Goal: Task Accomplishment & Management: Manage account settings

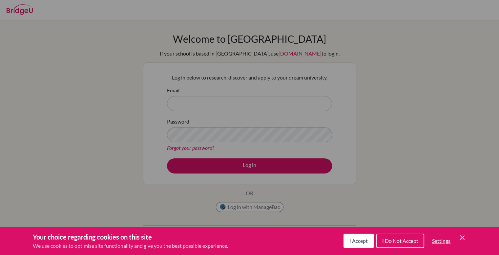
click at [365, 236] on button "I Accept" at bounding box center [359, 240] width 30 height 14
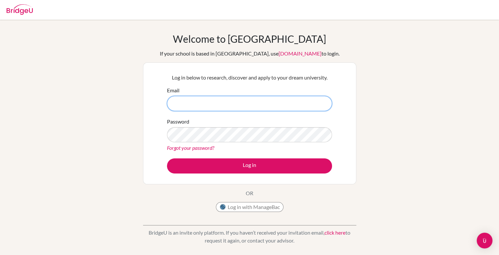
click at [211, 100] on input "Email" at bounding box center [249, 103] width 165 height 15
click at [244, 104] on input "Email" at bounding box center [249, 103] width 165 height 15
type input "[EMAIL_ADDRESS][DOMAIN_NAME]"
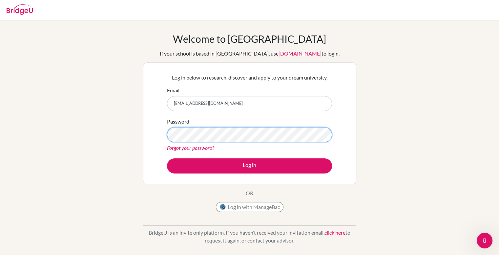
click at [167, 158] on button "Log in" at bounding box center [249, 165] width 165 height 15
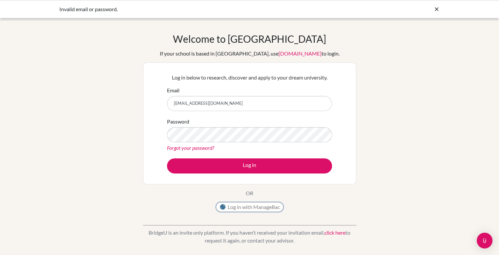
click at [270, 202] on button "Log in with ManageBac" at bounding box center [250, 207] width 68 height 10
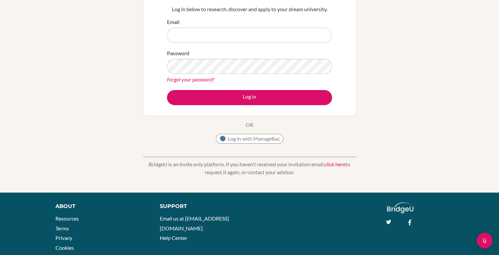
scroll to position [69, 0]
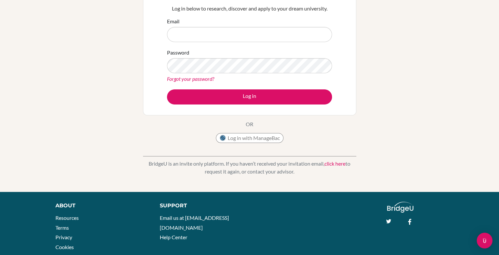
click at [335, 163] on link "click here" at bounding box center [335, 163] width 21 height 6
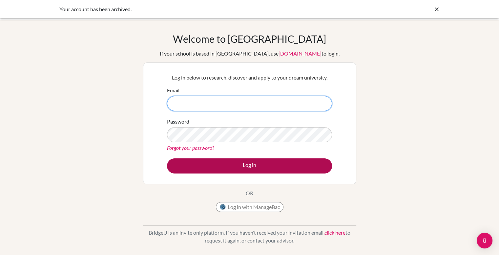
type input "[EMAIL_ADDRESS][DOMAIN_NAME]"
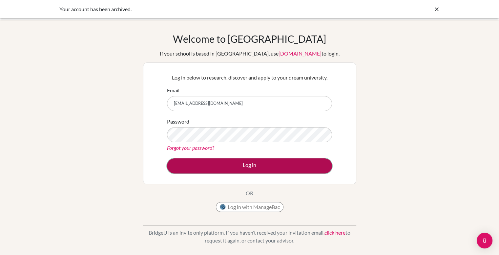
click at [277, 164] on button "Log in" at bounding box center [249, 165] width 165 height 15
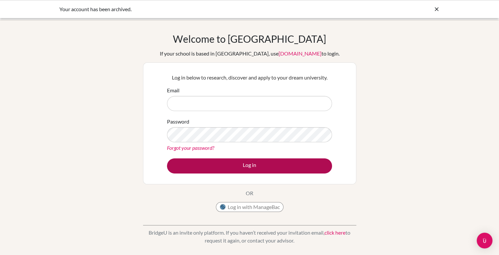
type input "[EMAIL_ADDRESS][DOMAIN_NAME]"
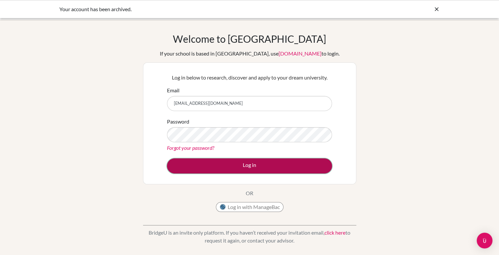
click at [258, 167] on button "Log in" at bounding box center [249, 165] width 165 height 15
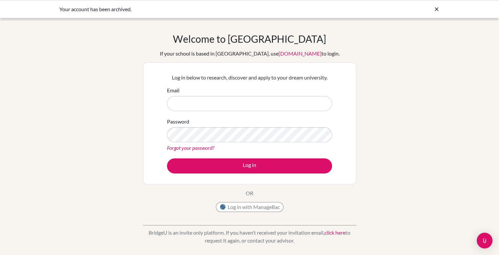
type input "26brquek@mkis.edu.my"
click at [437, 13] on div "Your account has been archived." at bounding box center [249, 9] width 499 height 18
click at [436, 11] on icon at bounding box center [437, 9] width 7 height 7
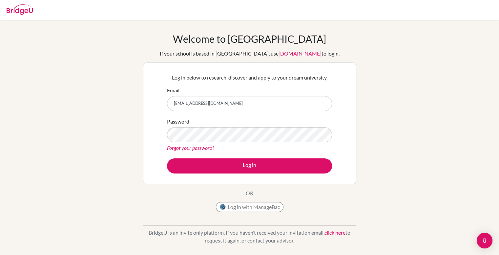
click at [20, 5] on img at bounding box center [20, 9] width 26 height 11
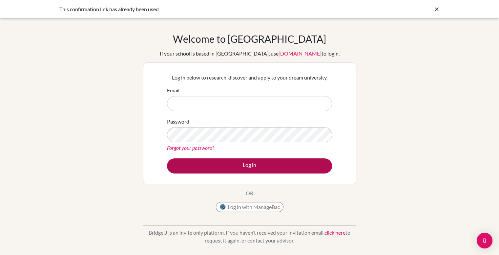
type input "[EMAIL_ADDRESS][DOMAIN_NAME]"
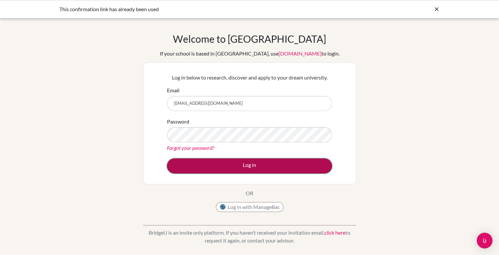
click at [208, 167] on button "Log in" at bounding box center [249, 165] width 165 height 15
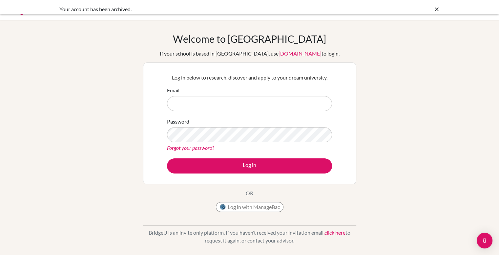
type input "[EMAIL_ADDRESS][DOMAIN_NAME]"
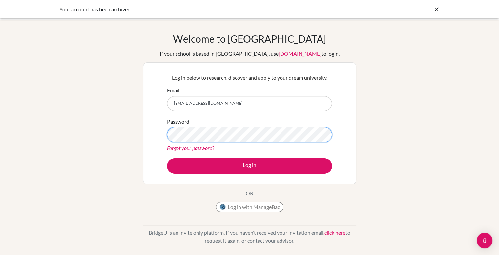
click at [105, 134] on div "Welcome to [GEOGRAPHIC_DATA] If your school is based in [GEOGRAPHIC_DATA], use …" at bounding box center [249, 140] width 499 height 215
click at [167, 158] on button "Log in" at bounding box center [249, 165] width 165 height 15
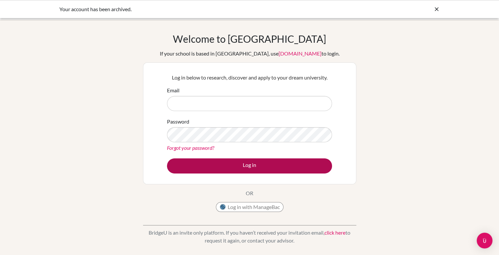
type input "[EMAIL_ADDRESS][DOMAIN_NAME]"
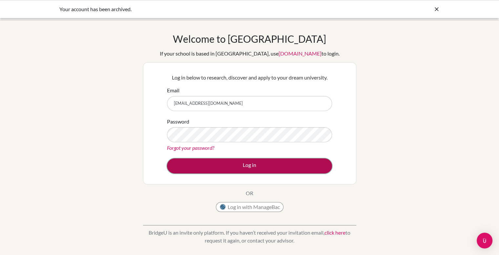
click at [224, 171] on button "Log in" at bounding box center [249, 165] width 165 height 15
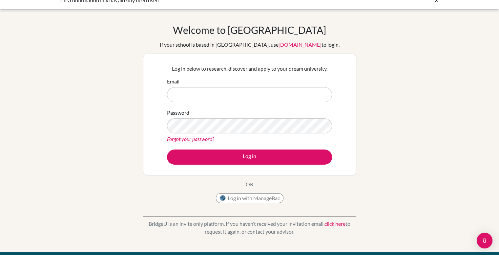
scroll to position [9, 0]
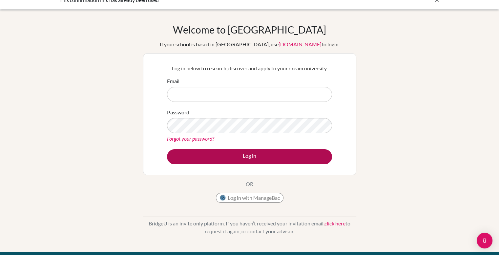
type input "[EMAIL_ADDRESS][DOMAIN_NAME]"
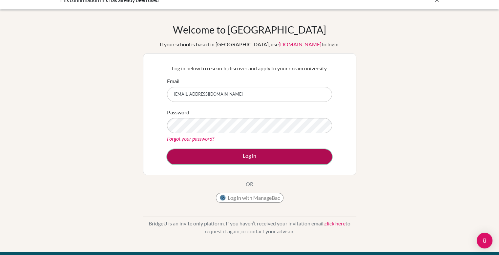
click at [220, 162] on button "Log in" at bounding box center [249, 156] width 165 height 15
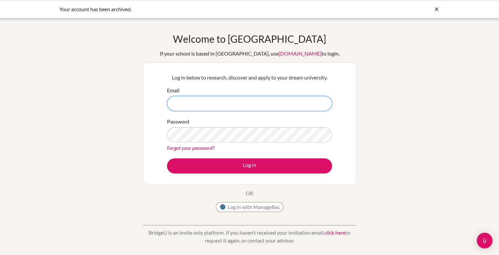
type input "[EMAIL_ADDRESS][DOMAIN_NAME]"
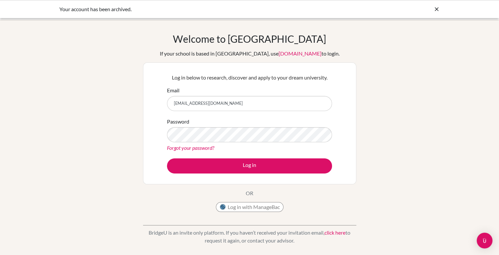
click at [435, 15] on div "Your account has been archived." at bounding box center [249, 9] width 499 height 18
click at [240, 206] on button "Log in with ManageBac" at bounding box center [250, 207] width 68 height 10
click at [332, 233] on link "click here" at bounding box center [335, 232] width 21 height 6
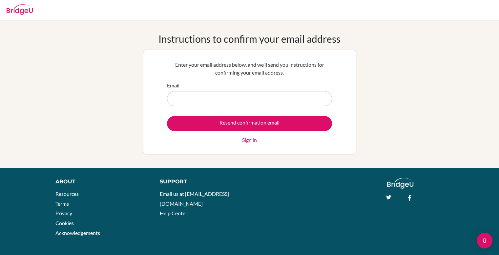
type input "[EMAIL_ADDRESS][DOMAIN_NAME]"
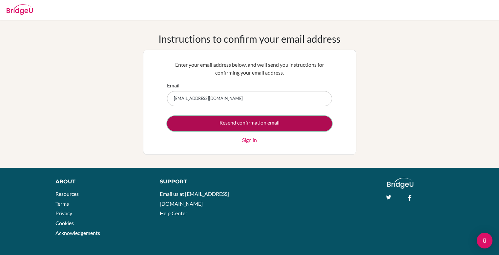
click at [222, 119] on input "Resend confirmation email" at bounding box center [249, 123] width 165 height 15
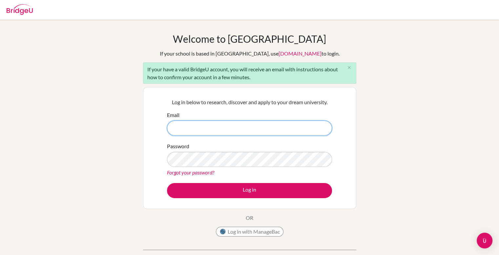
type input "[EMAIL_ADDRESS][DOMAIN_NAME]"
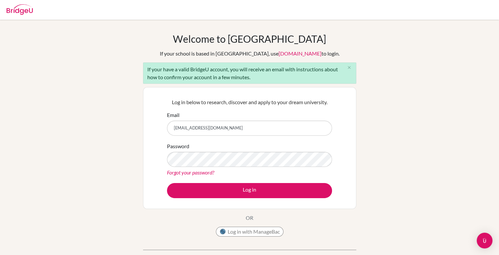
click at [197, 174] on link "Forgot your password?" at bounding box center [190, 172] width 47 height 6
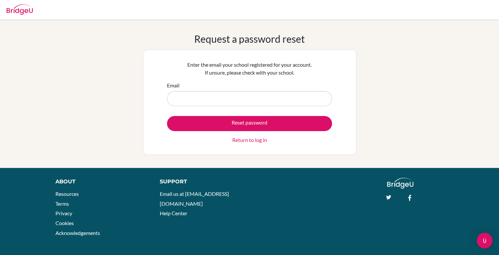
type input "[EMAIL_ADDRESS][DOMAIN_NAME]"
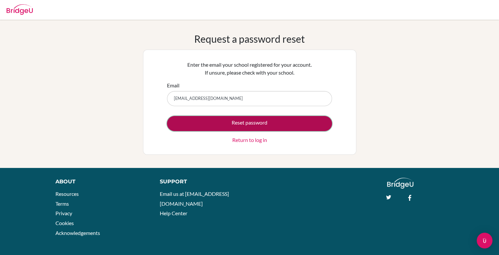
click at [251, 124] on button "Reset password" at bounding box center [249, 123] width 165 height 15
click at [253, 117] on button "Reset password" at bounding box center [249, 123] width 165 height 15
click at [302, 116] on button "Reset password" at bounding box center [249, 123] width 165 height 15
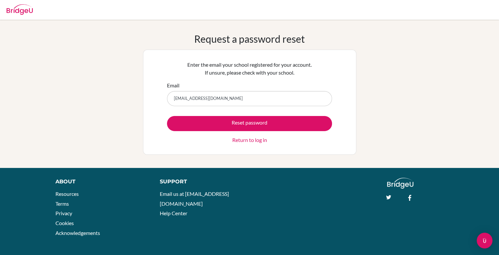
click at [32, 4] on img at bounding box center [20, 9] width 26 height 11
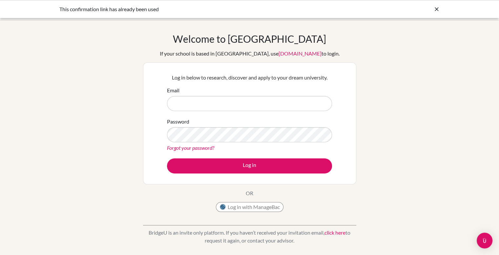
type input "[EMAIL_ADDRESS][DOMAIN_NAME]"
click at [436, 11] on icon at bounding box center [437, 9] width 7 height 7
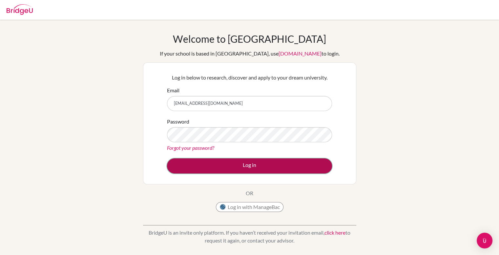
click at [262, 166] on button "Log in" at bounding box center [249, 165] width 165 height 15
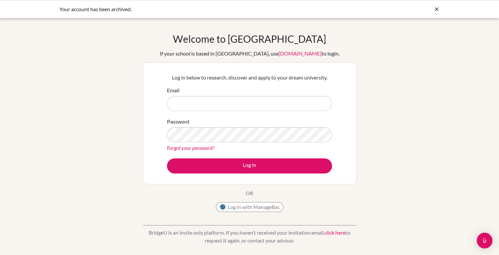
type input "[EMAIL_ADDRESS][DOMAIN_NAME]"
click at [434, 12] on div at bounding box center [437, 9] width 7 height 8
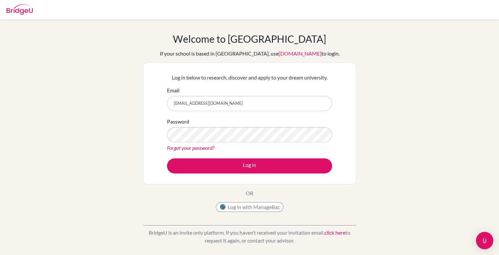
click at [481, 239] on img "Open Intercom Messenger" at bounding box center [484, 240] width 9 height 9
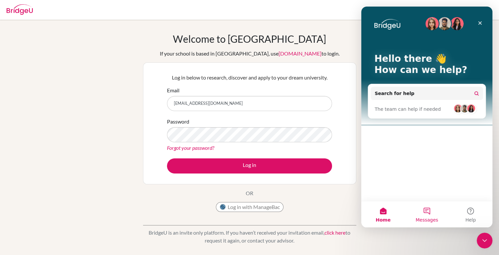
click at [435, 216] on button "Messages" at bounding box center [427, 214] width 44 height 26
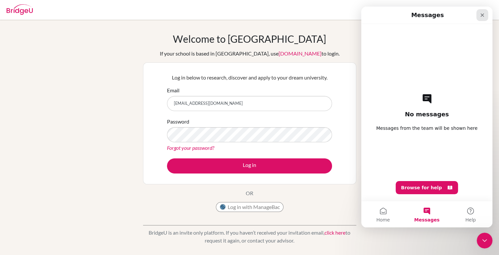
click at [483, 13] on icon "Close" at bounding box center [482, 14] width 5 height 5
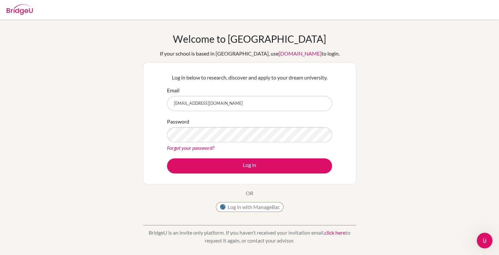
click at [18, 12] on img at bounding box center [20, 9] width 26 height 11
